Goal: Understand process/instructions

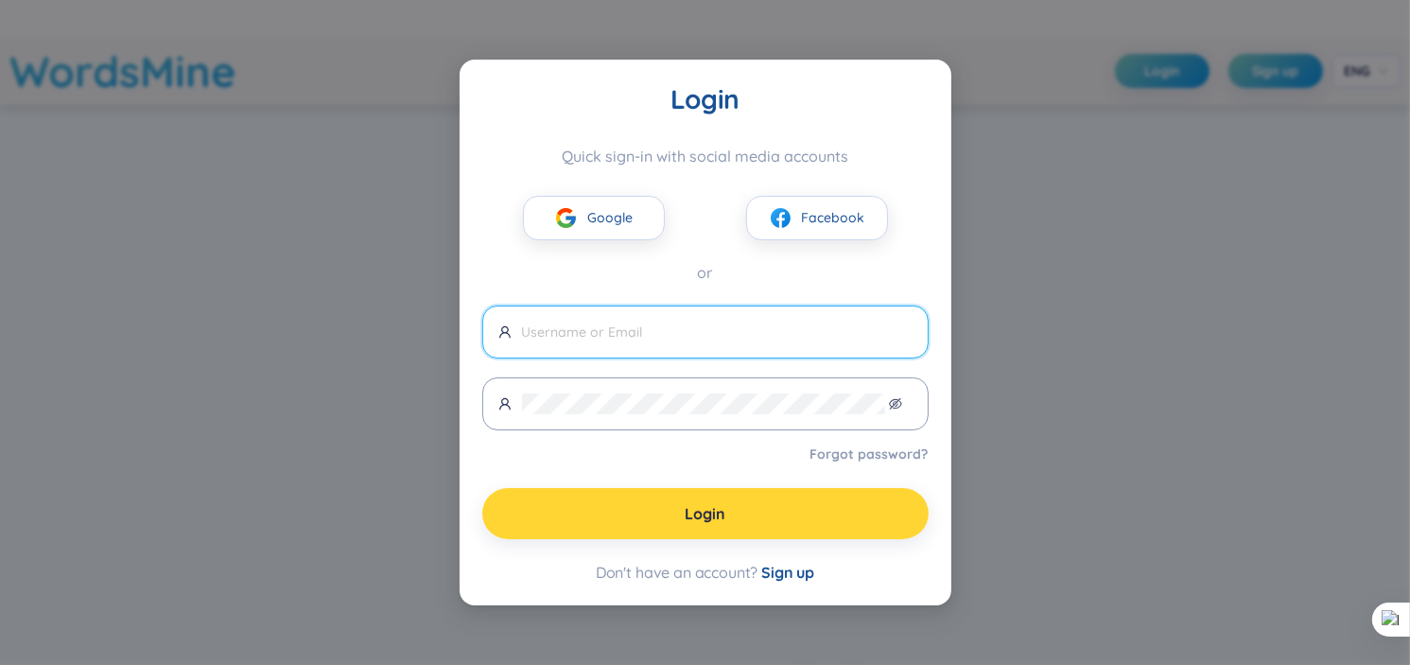
type input "[EMAIL_ADDRESS][DOMAIN_NAME]"
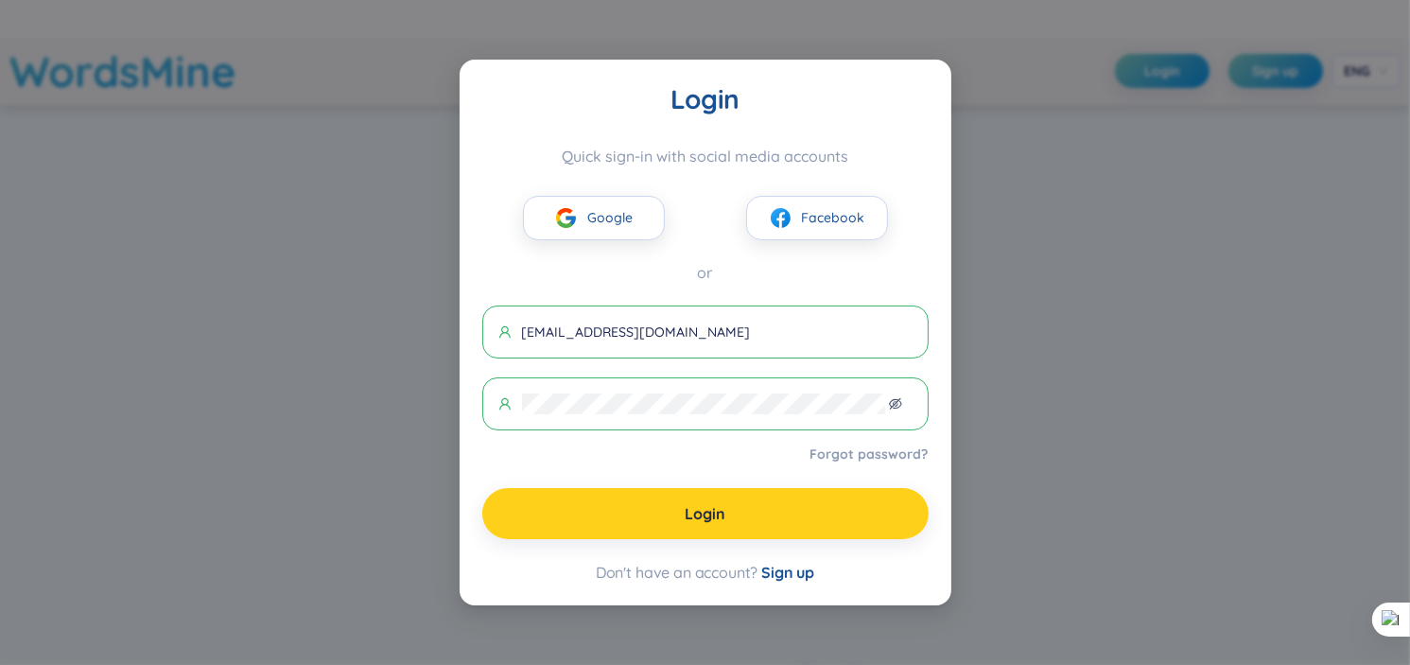
click at [693, 505] on span "Login" at bounding box center [705, 513] width 41 height 21
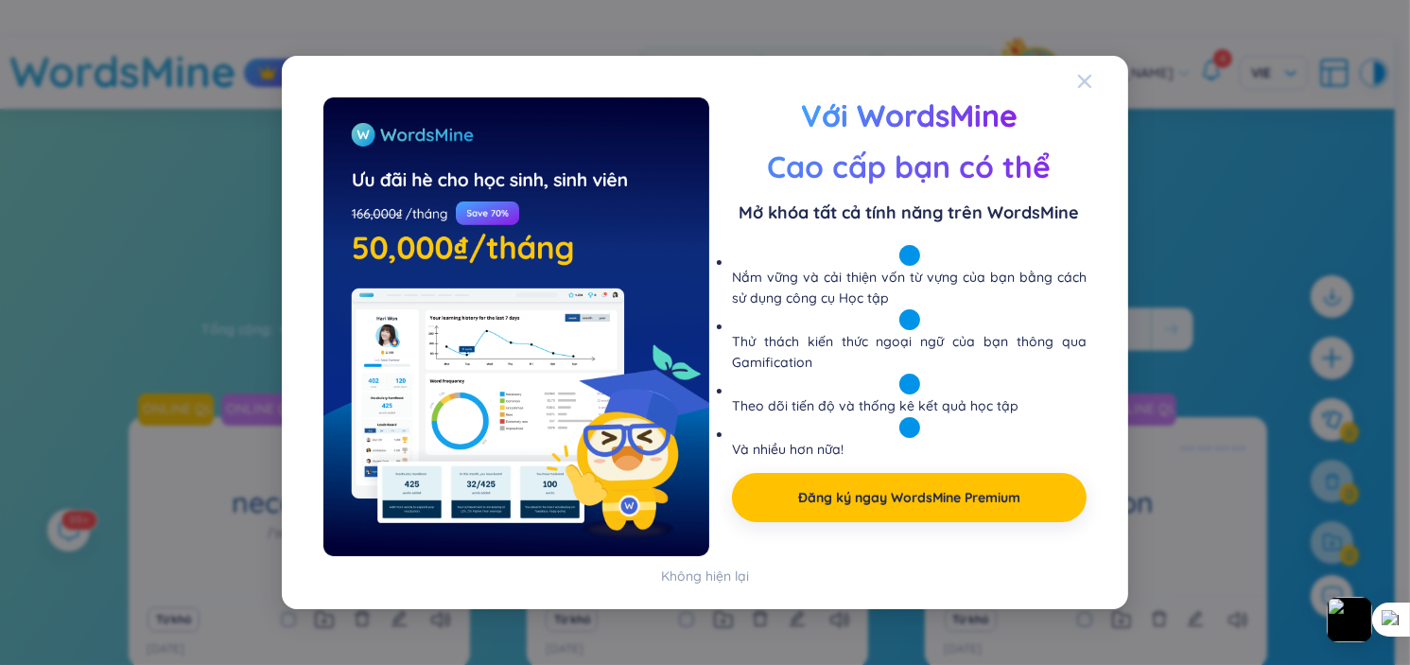
click at [1099, 90] on span "Close" at bounding box center [1102, 81] width 51 height 51
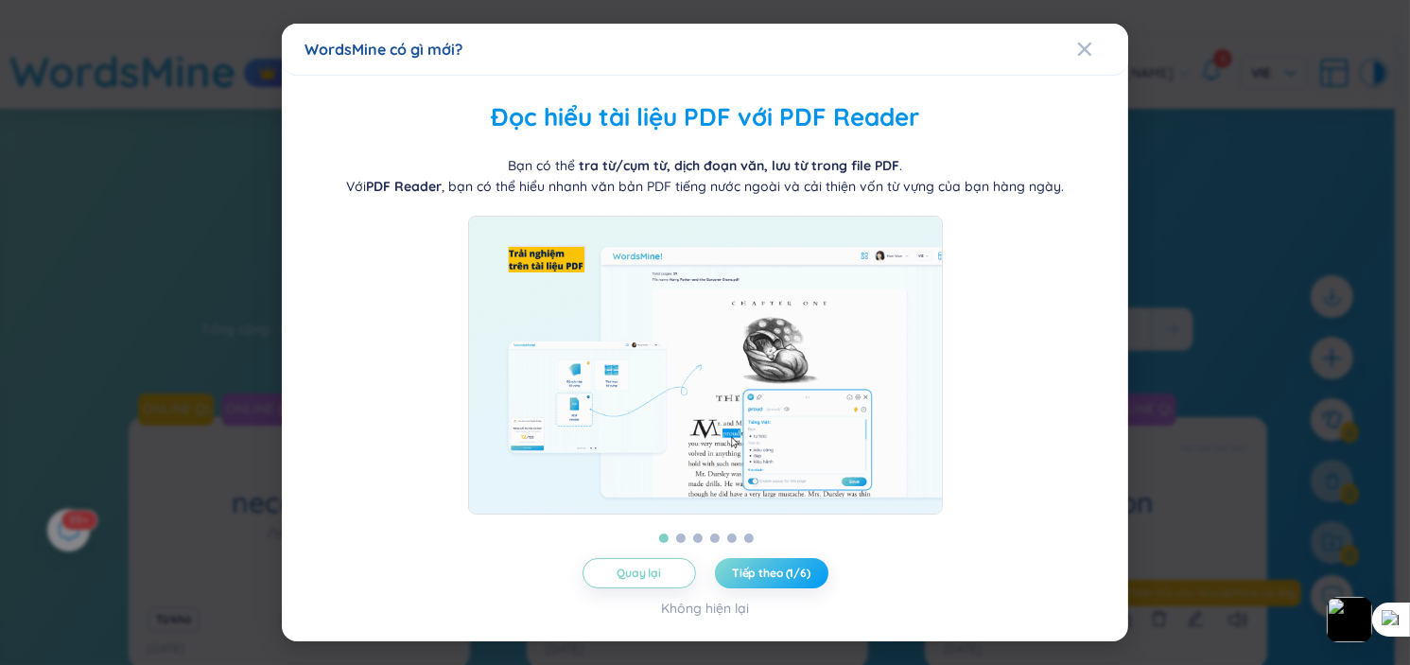
click at [771, 580] on span "Tiếp theo (1/6)" at bounding box center [771, 572] width 78 height 15
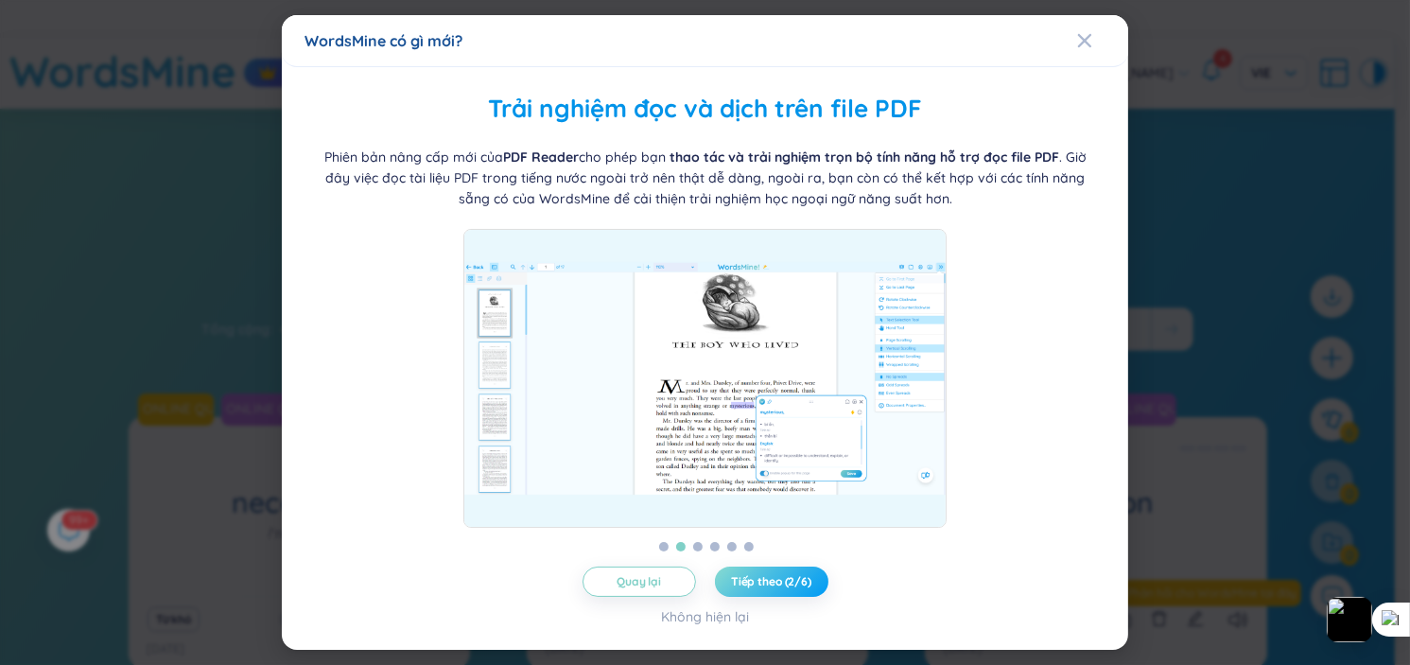
click at [769, 566] on button "Tiếp theo (2/6)" at bounding box center [771, 581] width 113 height 30
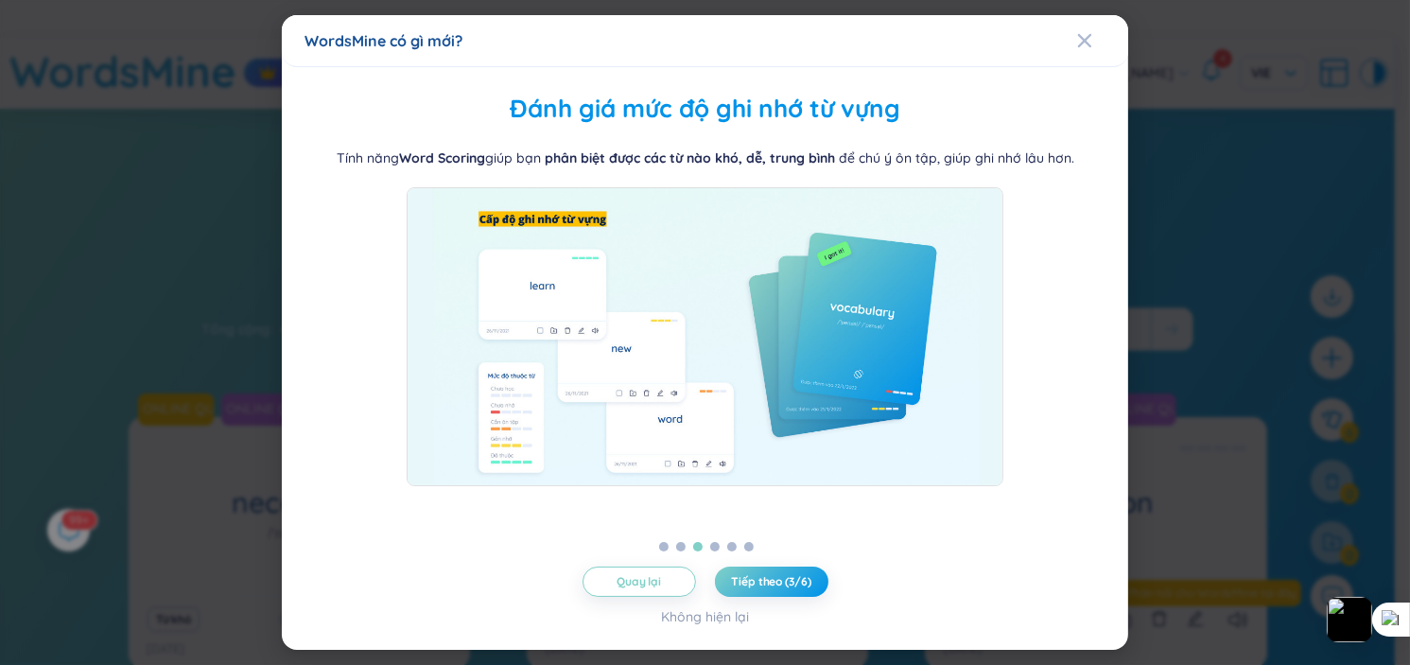
click at [771, 563] on div "Quản lý từ theo thư mục WordsMine cho bạn tự do quản lý thư mục [PERSON_NAME] c…" at bounding box center [704, 358] width 801 height 536
click at [767, 570] on button "Tiếp theo (3/6)" at bounding box center [771, 581] width 113 height 30
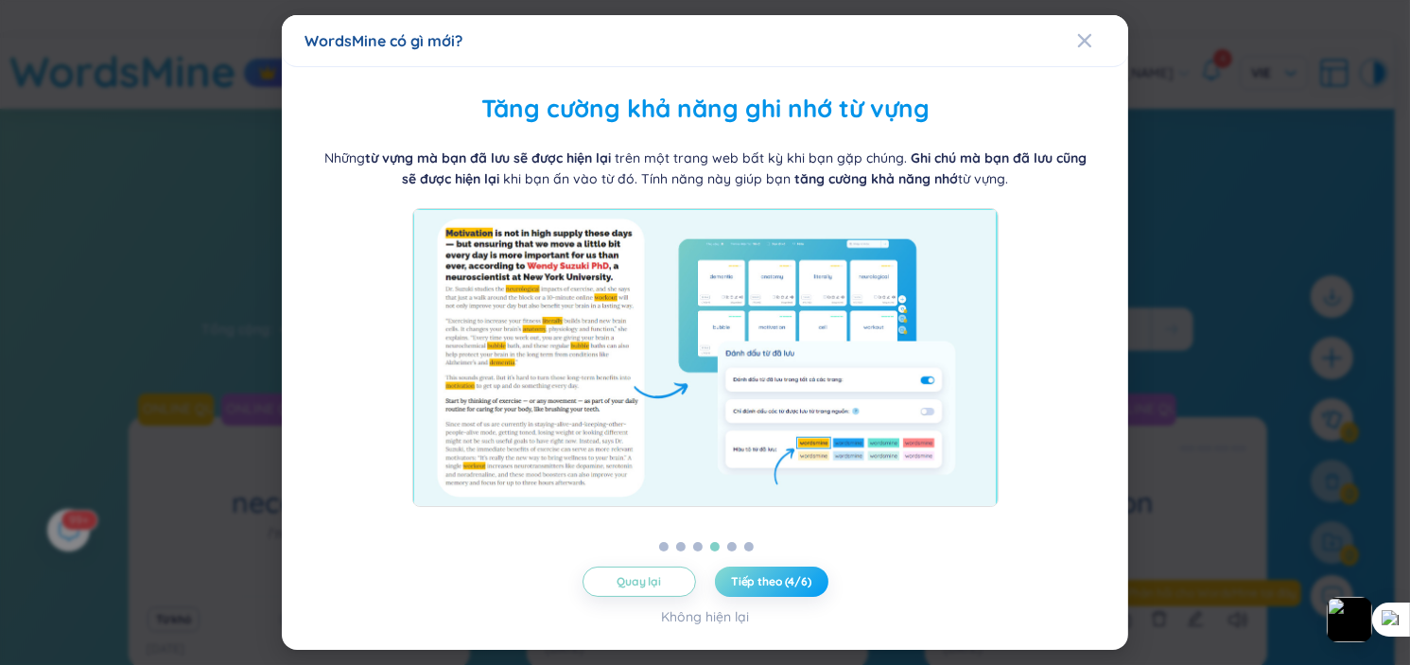
click at [790, 585] on span "Tiếp theo (4/6)" at bounding box center [771, 581] width 80 height 15
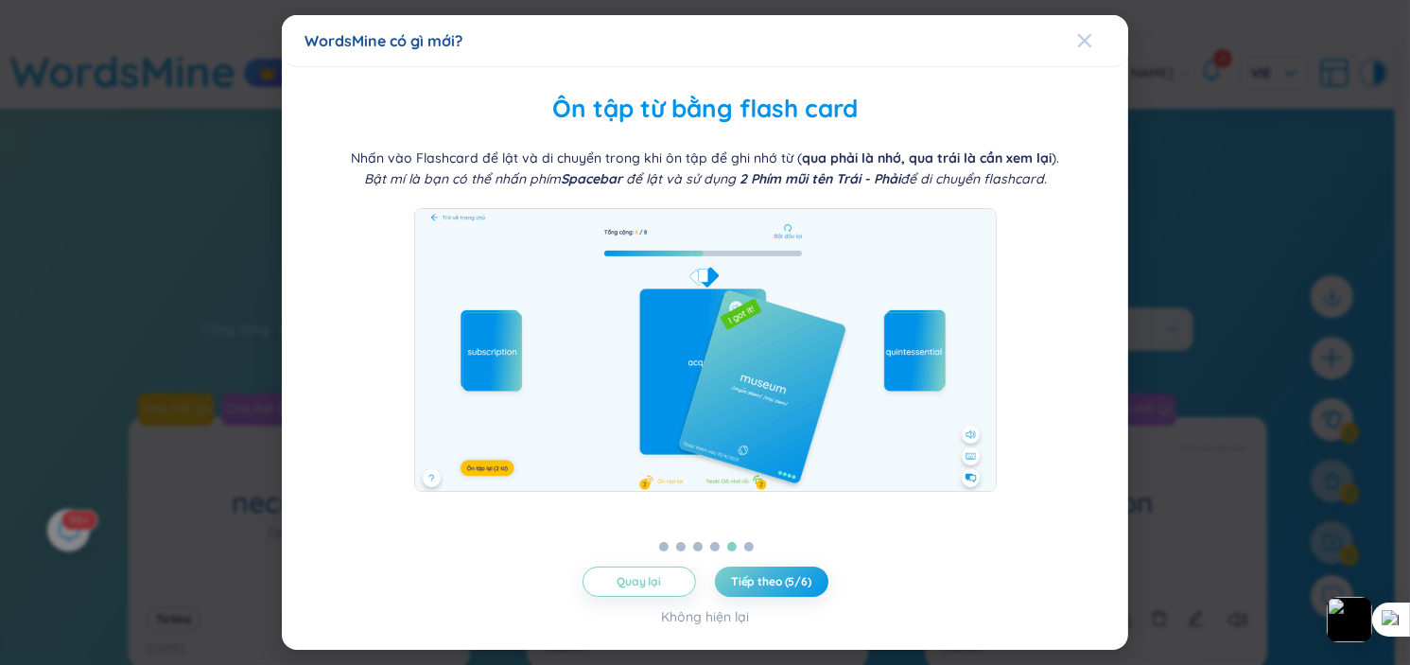
click at [1091, 47] on icon "Close" at bounding box center [1084, 40] width 15 height 15
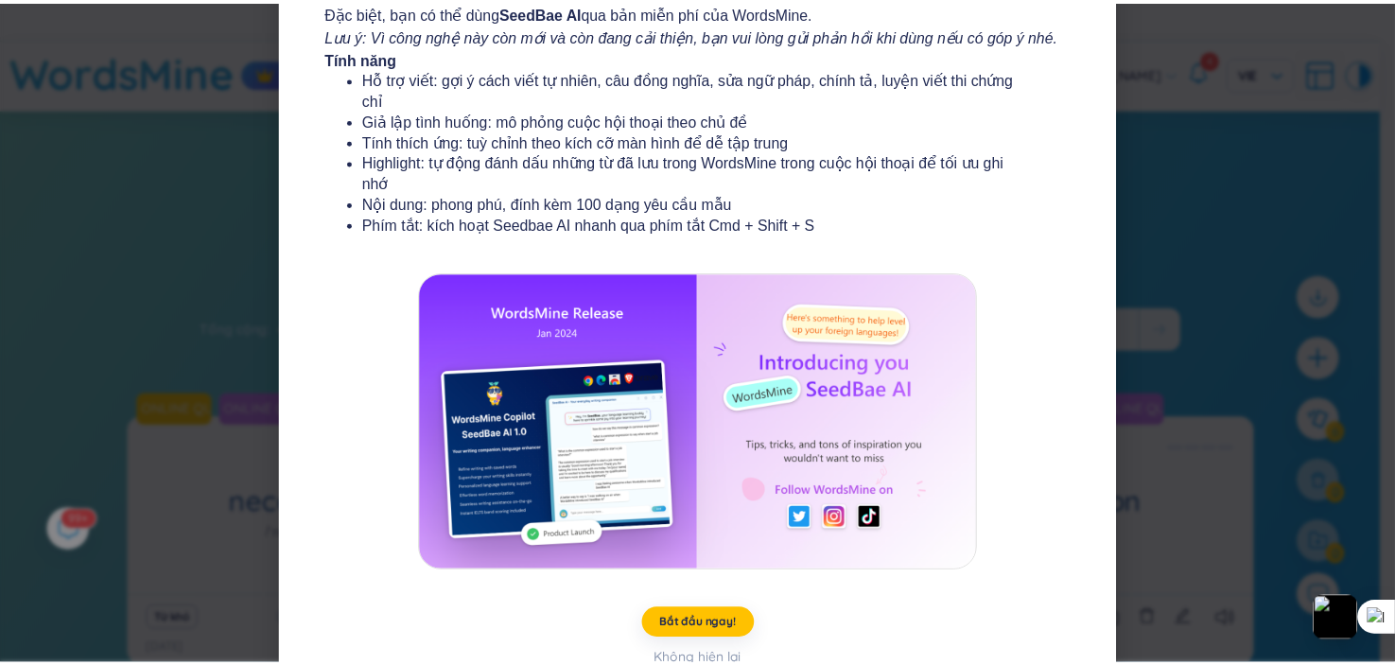
scroll to position [242, 0]
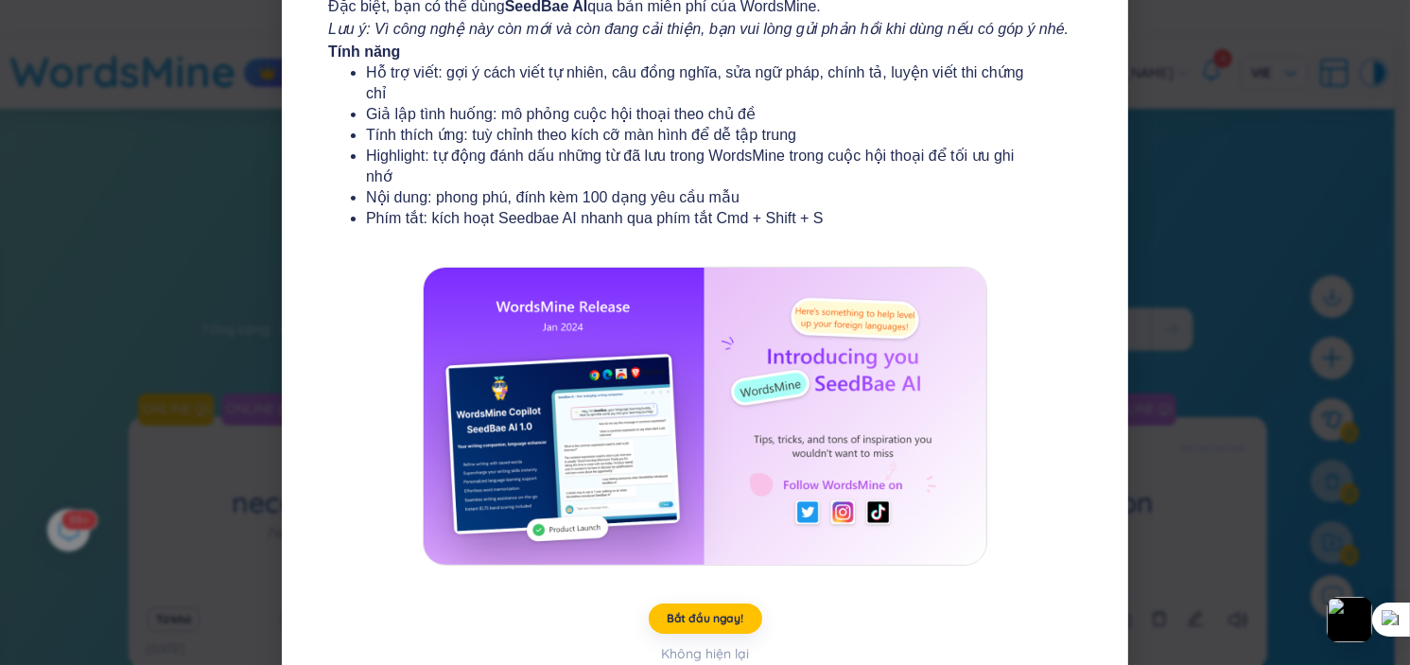
click at [1252, 271] on div "WordsMine có gì mới? Ra mắt WordsMine Copilot (SeedBae AI) Chào bạn, chúng tôi …" at bounding box center [705, 332] width 1410 height 665
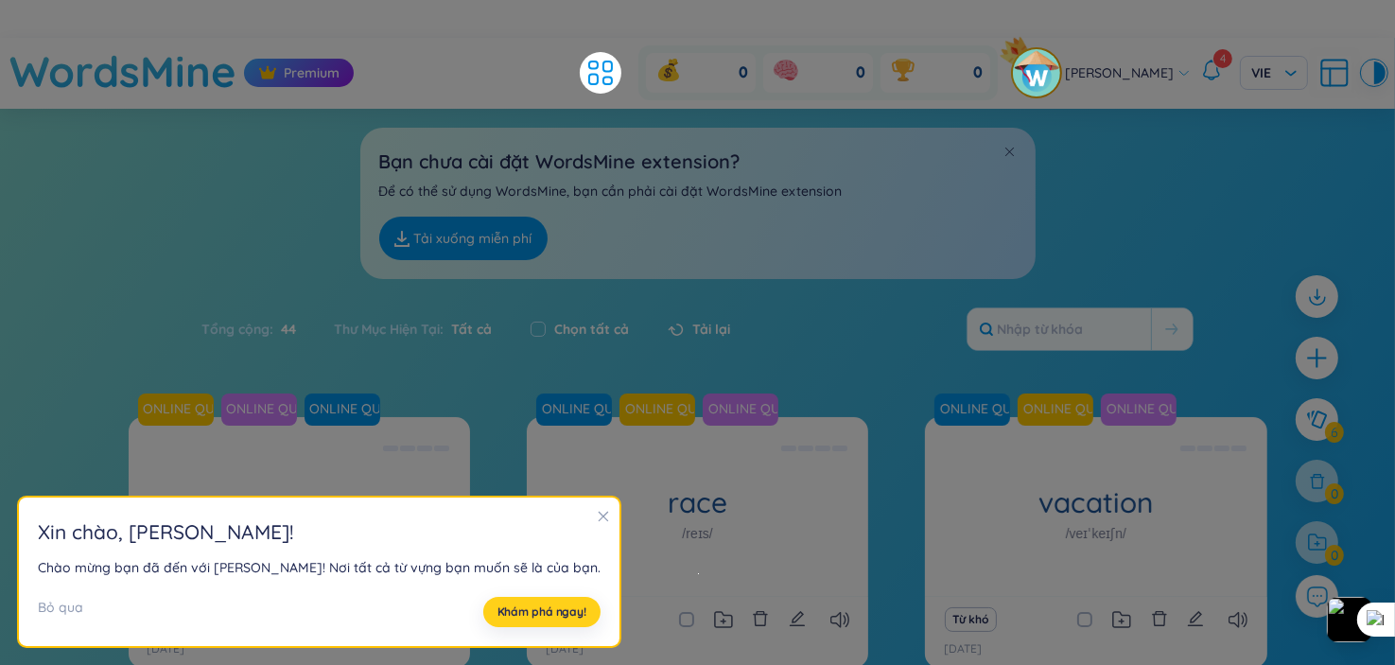
click at [497, 605] on span "Khám phá ngay!" at bounding box center [541, 611] width 89 height 15
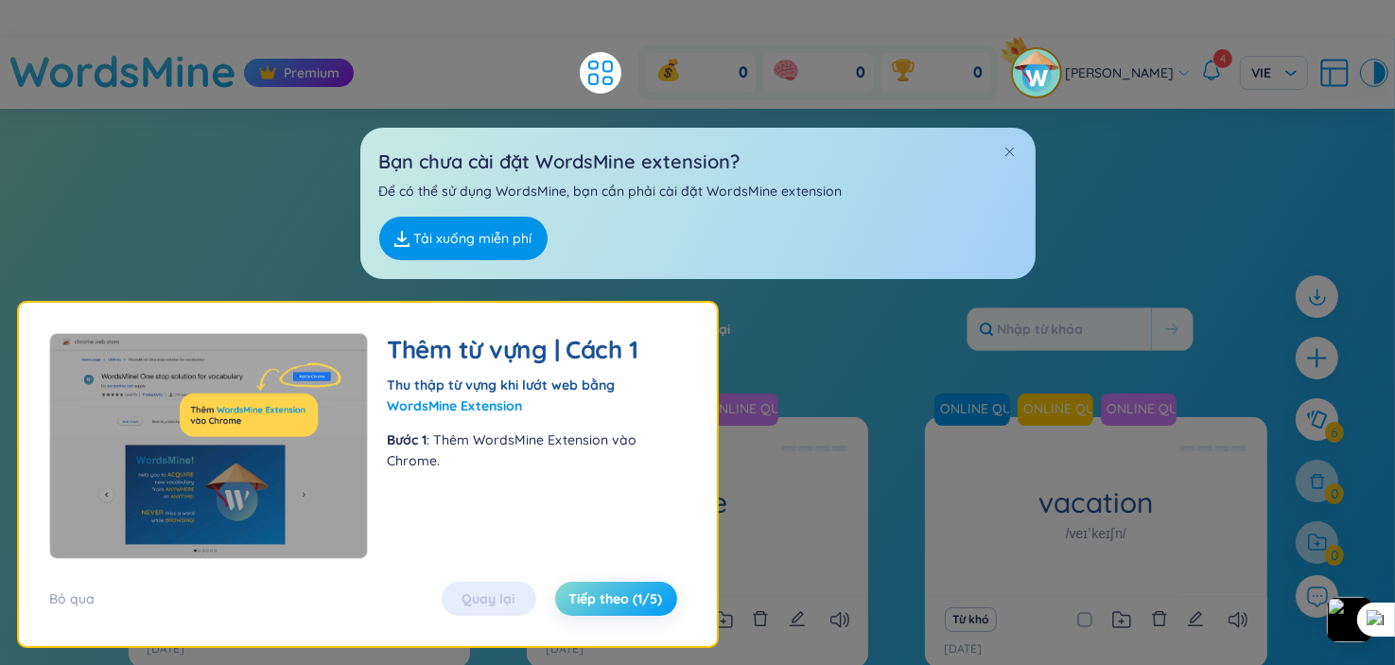
click at [569, 610] on button "Tiếp theo (1/5)" at bounding box center [616, 599] width 122 height 34
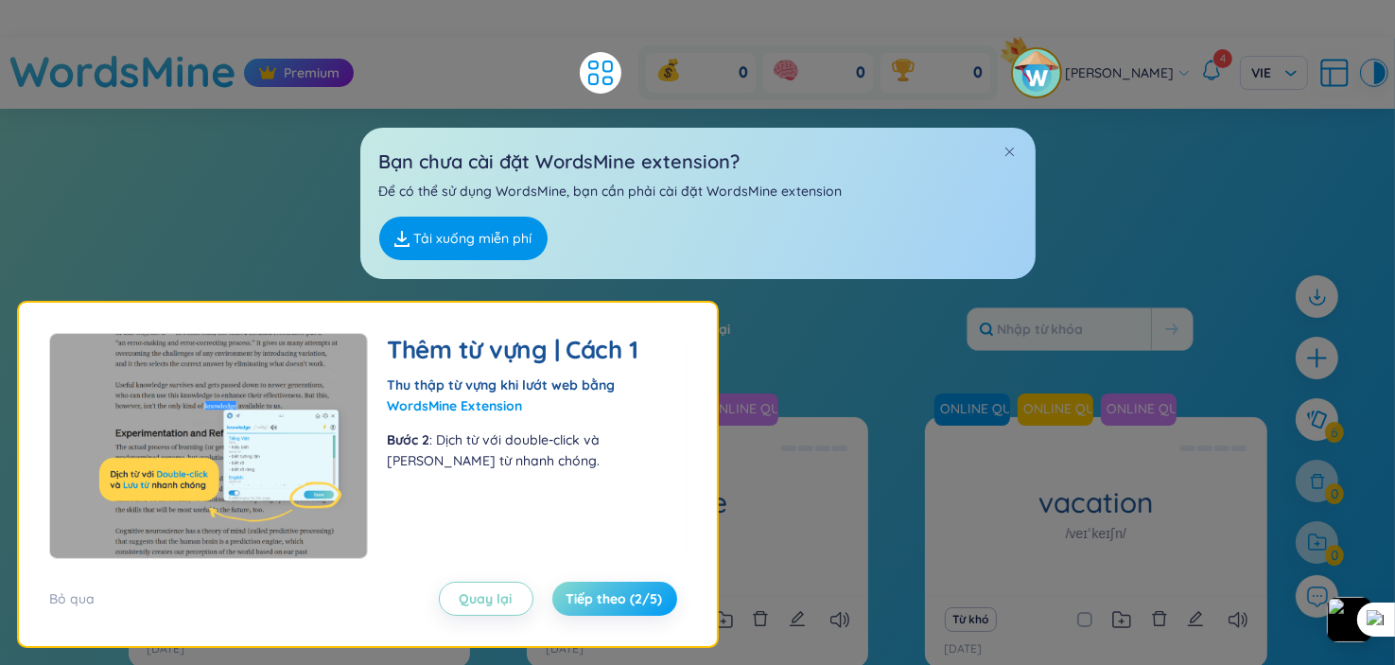
click at [569, 610] on button "Tiếp theo (2/5)" at bounding box center [614, 599] width 125 height 34
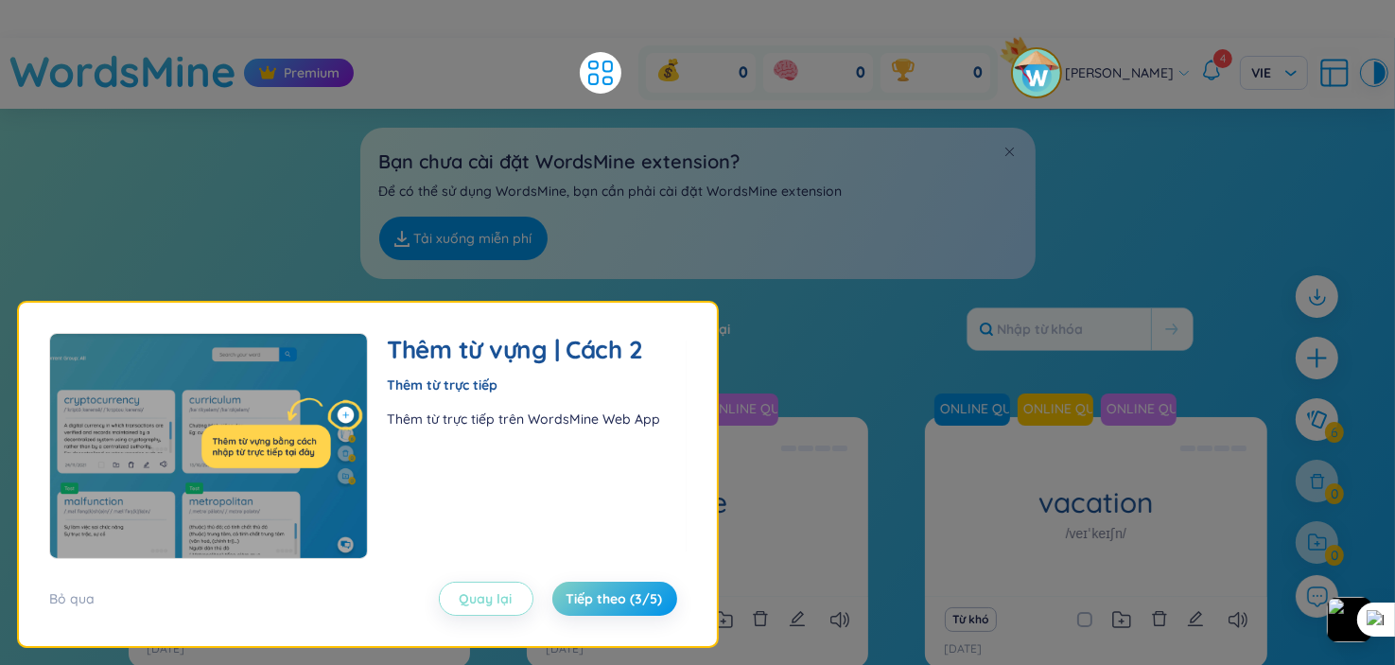
click at [500, 593] on span "Quay lại" at bounding box center [486, 598] width 53 height 19
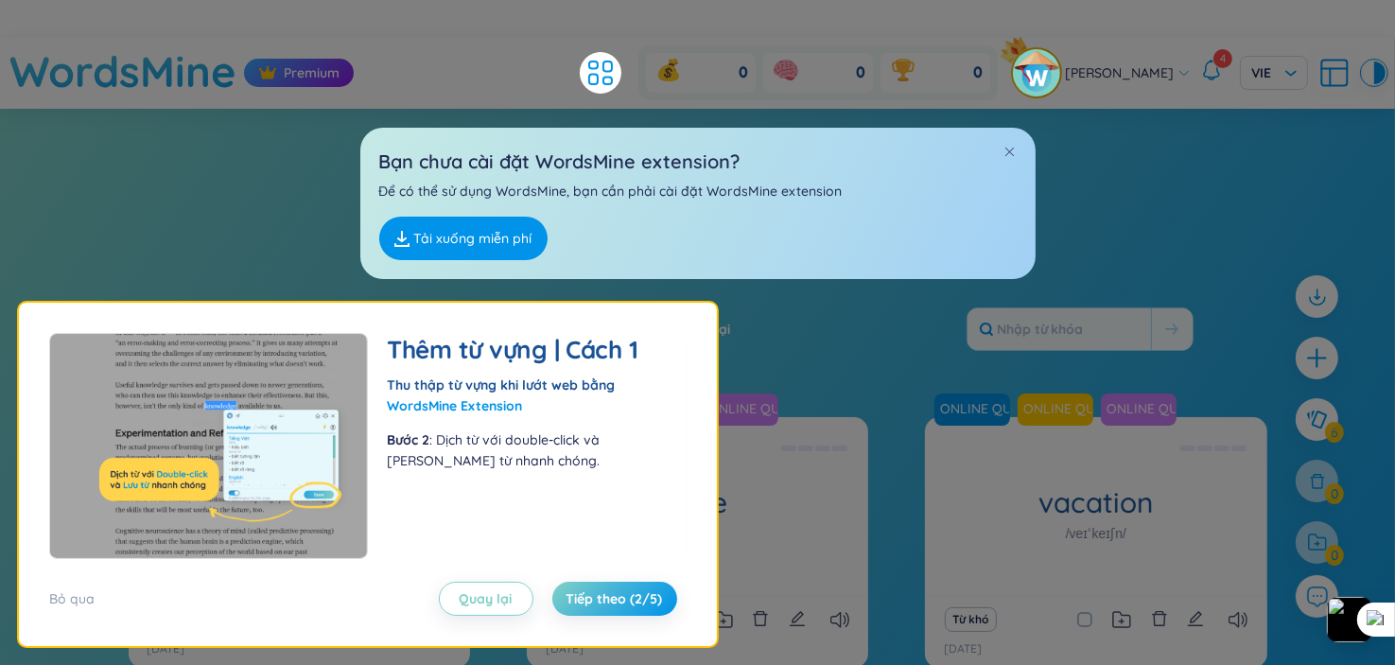
click at [1015, 379] on section "Sắp xếp Chữ cái tăng dần Chữ cái giảm dần Thời gian xa nhất Thời gian gần nhất …" at bounding box center [697, 589] width 1395 height 961
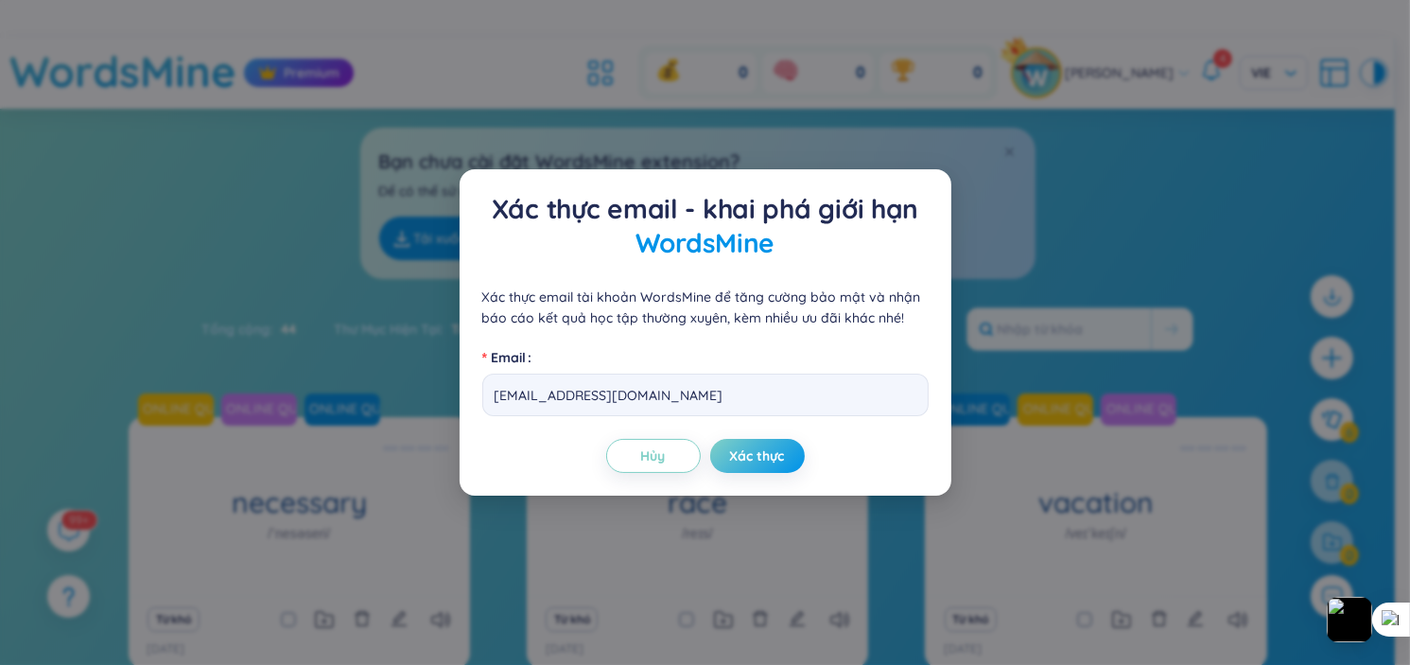
click at [1026, 358] on div "Xác thực email - khai phá giới hạn WordsMine Xác thực email tài khoản WordsMine…" at bounding box center [705, 332] width 1410 height 665
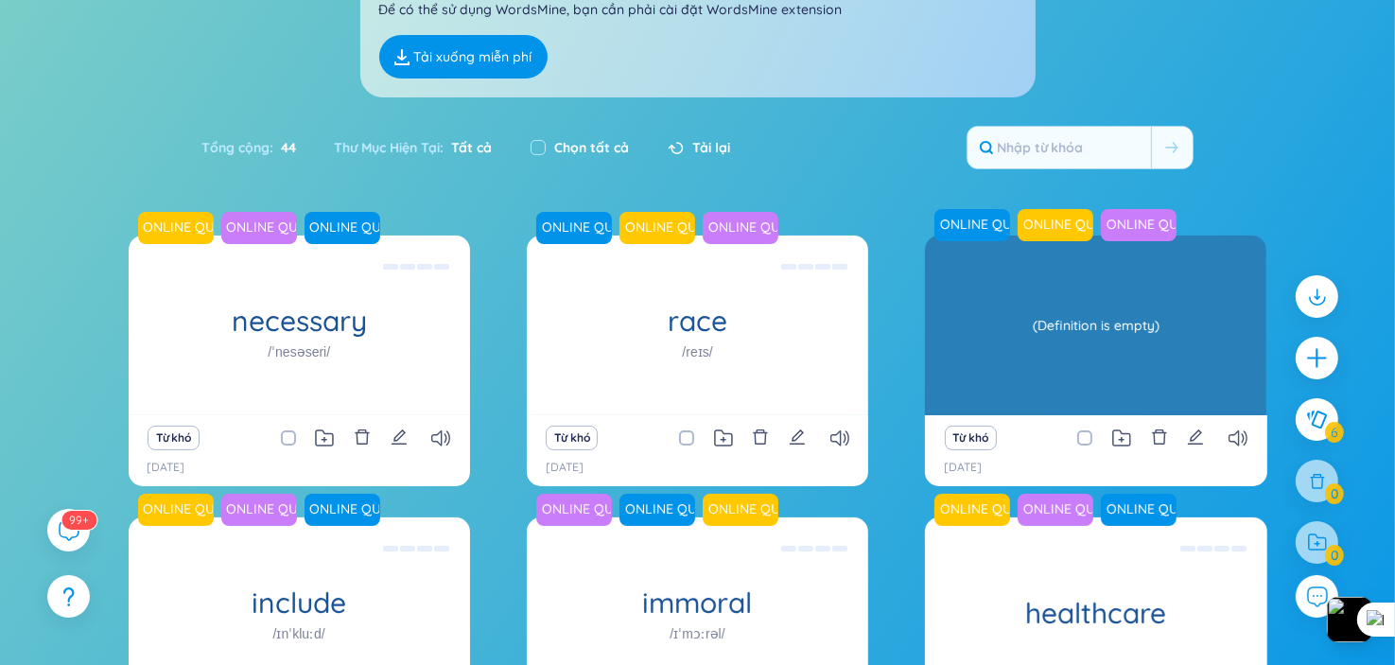
scroll to position [189, 0]
